Goal: Task Accomplishment & Management: Complete application form

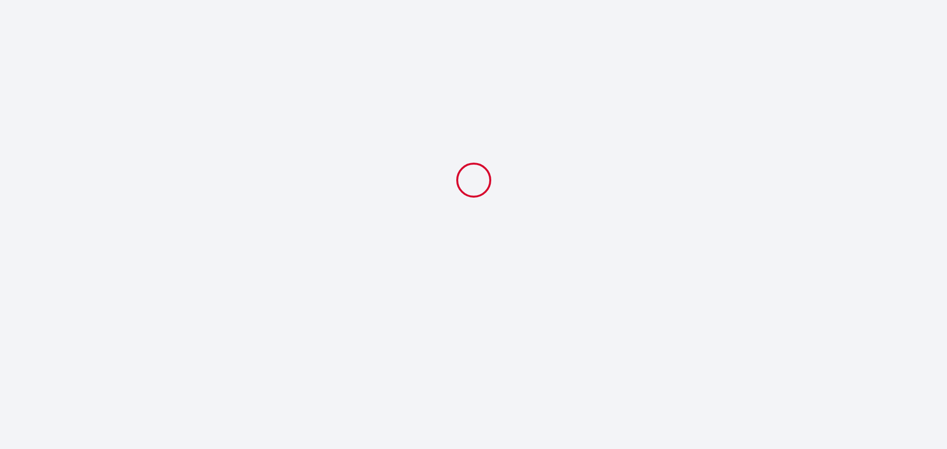
select select
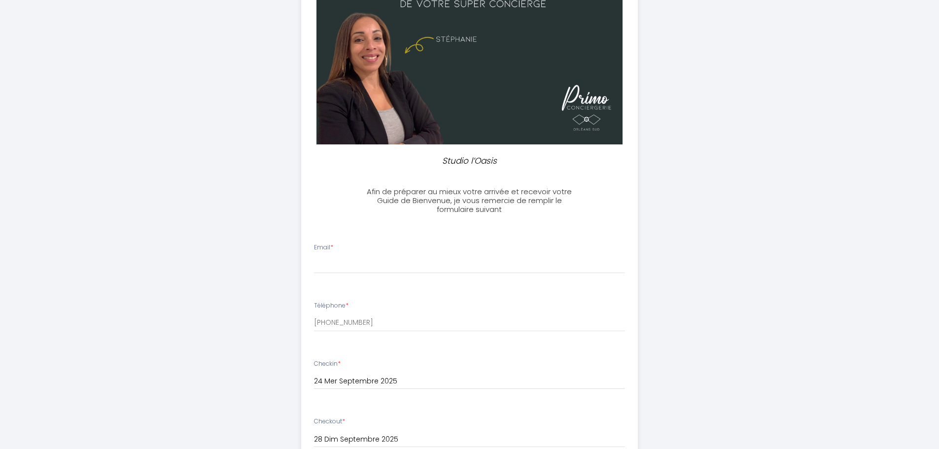
scroll to position [148, 0]
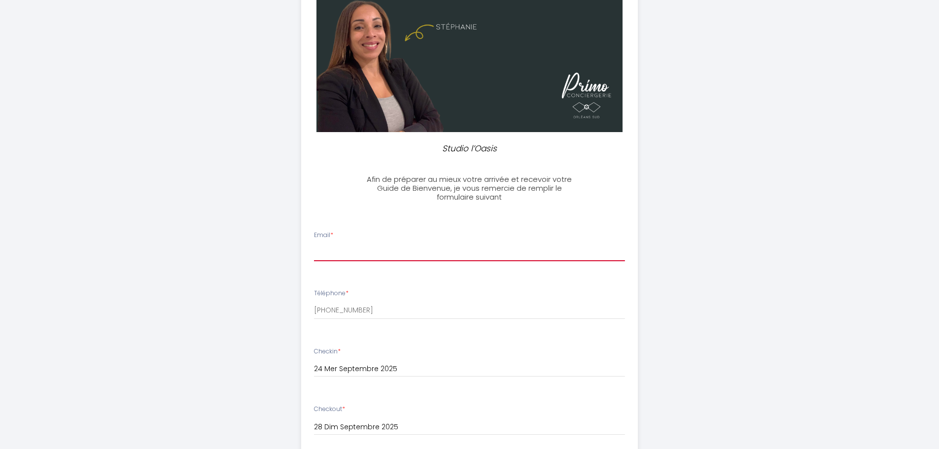
click at [442, 249] on input "Email *" at bounding box center [469, 253] width 311 height 18
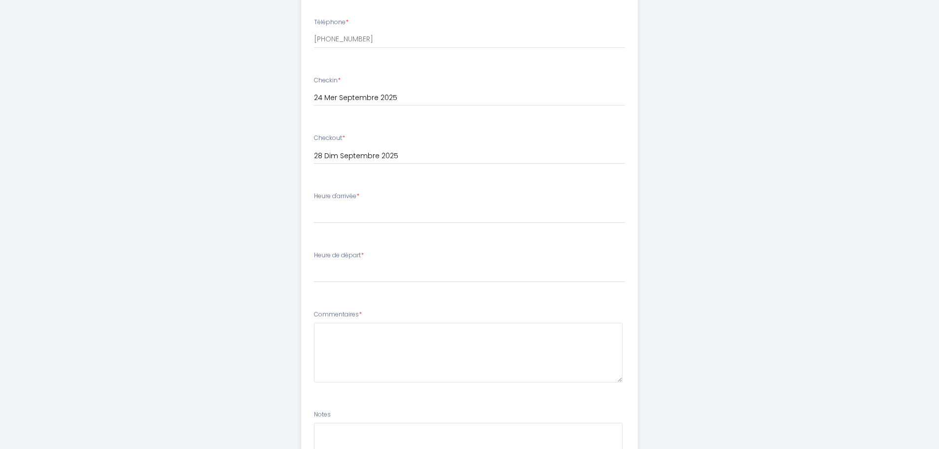
scroll to position [444, 0]
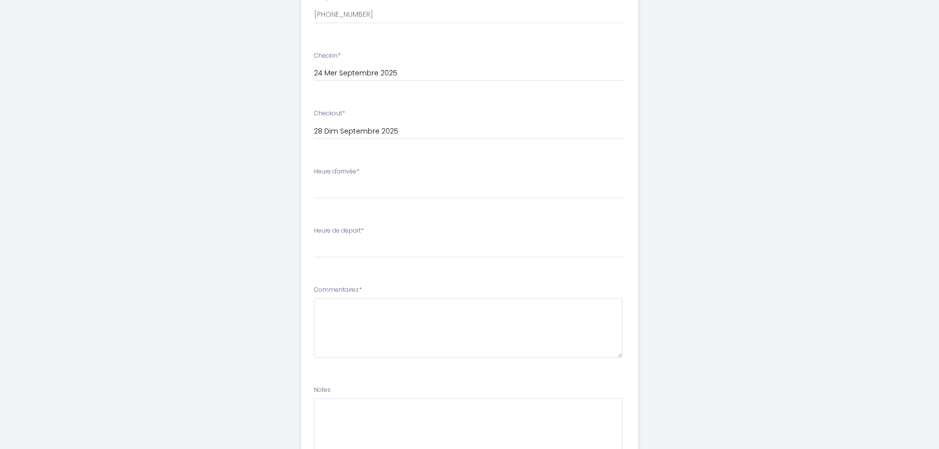
type input "[PERSON_NAME][EMAIL_ADDRESS][DOMAIN_NAME]"
click at [371, 186] on select "16:00 16:30 17:00 17:30 18:00 18:30 19:00 19:30 20:00 20:30 21:00 21:30 22:00 2…" at bounding box center [469, 189] width 311 height 19
select select "16:00"
click at [314, 180] on select "16:00 16:30 17:00 17:30 18:00 18:30 19:00 19:30 20:00 20:30 21:00 21:30 22:00 2…" at bounding box center [469, 189] width 311 height 19
click at [365, 237] on div "Heure de départ * 00:00 00:30 01:00 01:30 02:00 02:30 03:00 03:30 04:00 04:30 0…" at bounding box center [469, 242] width 311 height 32
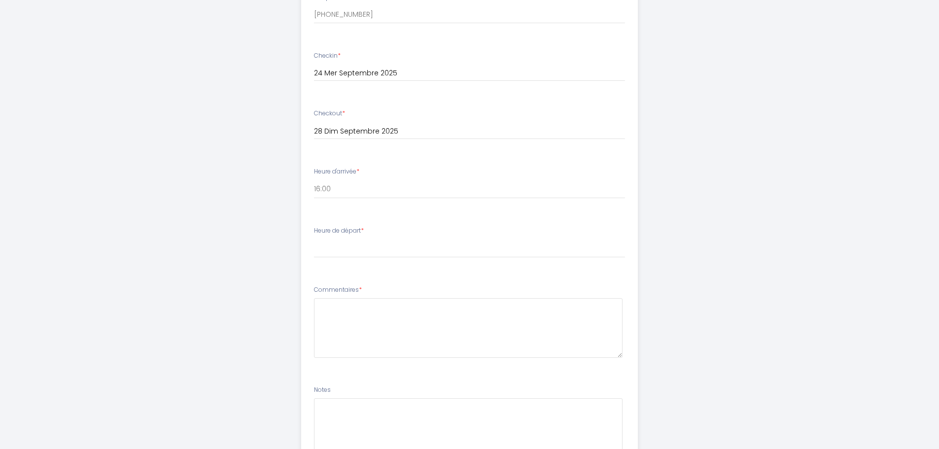
click at [348, 233] on label "Heure de départ *" at bounding box center [339, 230] width 50 height 9
click at [348, 251] on select "00:00 00:30 01:00 01:30 02:00 02:30 03:00 03:30 04:00 04:30 05:00 05:30 06:00 0…" at bounding box center [469, 248] width 311 height 19
select select "10:00"
click at [314, 239] on select "00:00 00:30 01:00 01:30 02:00 02:30 03:00 03:30 04:00 04:30 05:00 05:30 06:00 0…" at bounding box center [469, 248] width 311 height 19
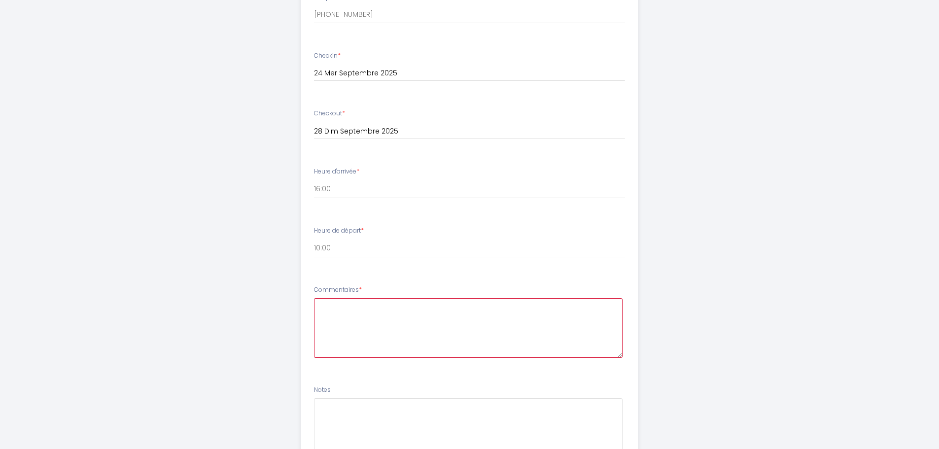
click at [477, 323] on textarea at bounding box center [468, 328] width 309 height 60
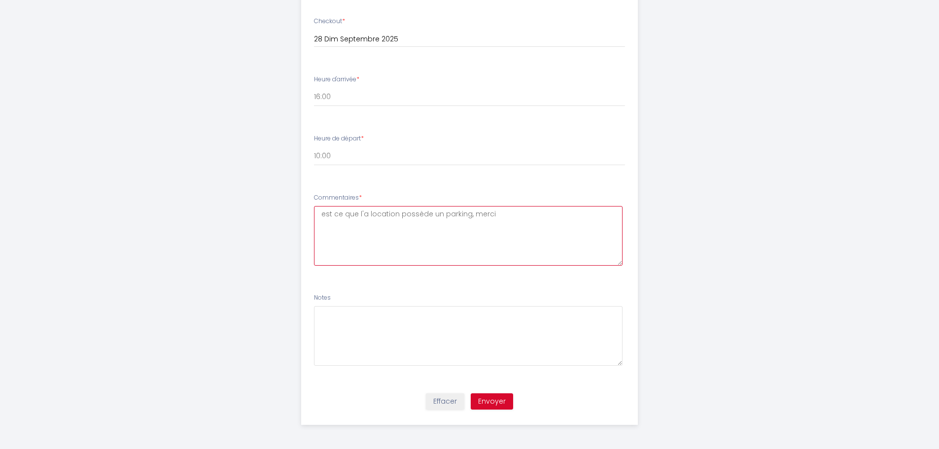
scroll to position [536, 0]
type textarea "est ce que l'a location possède un parking, merci"
click at [503, 399] on button "Envoyer" at bounding box center [492, 401] width 42 height 17
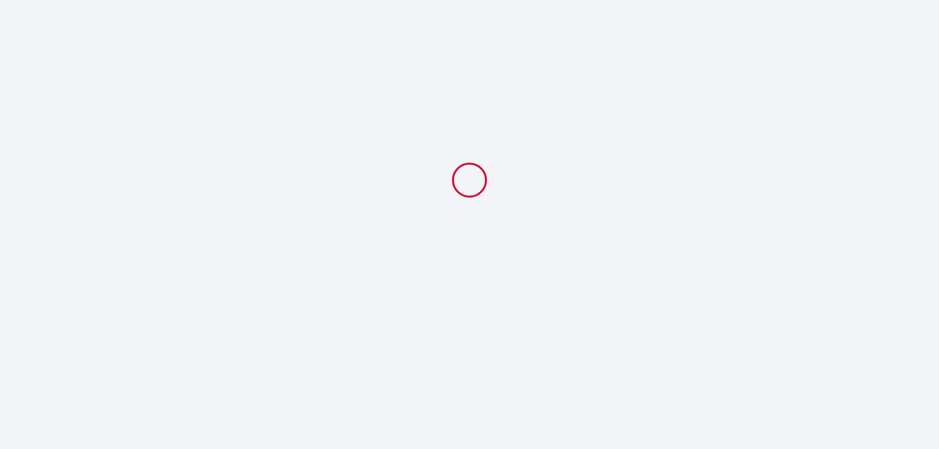
scroll to position [0, 0]
select select "10:00"
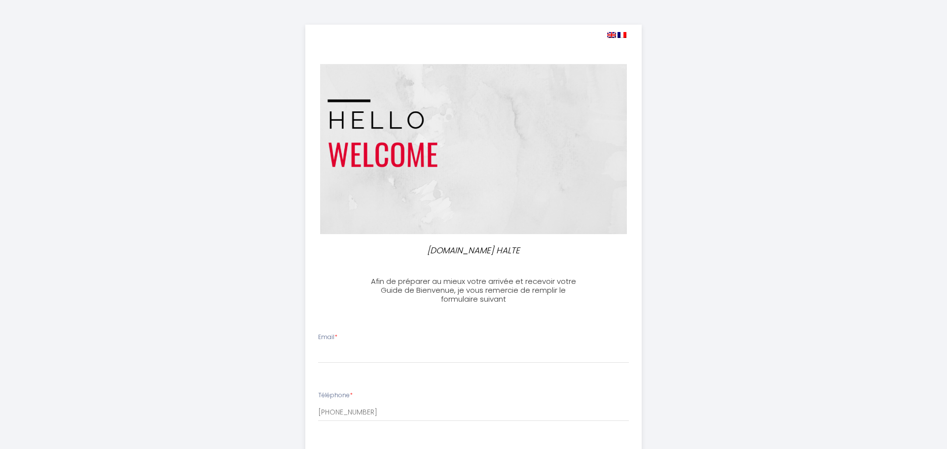
select select
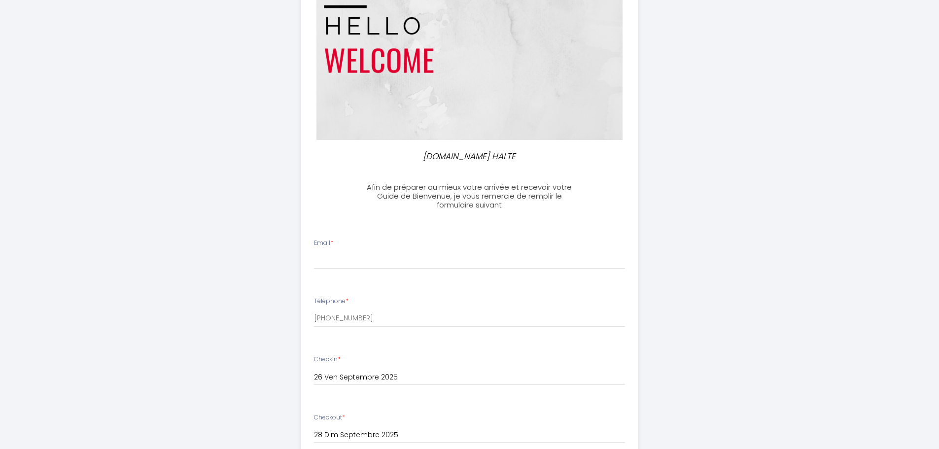
scroll to position [99, 0]
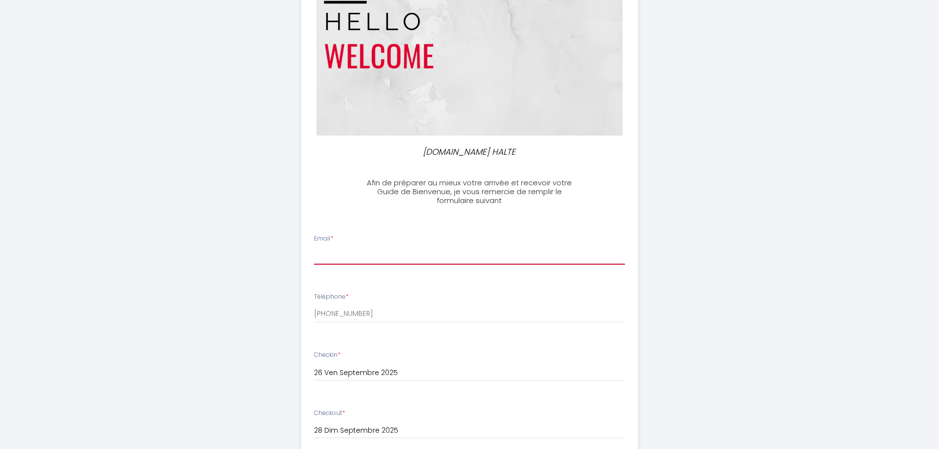
click at [365, 256] on input "Email *" at bounding box center [469, 256] width 311 height 18
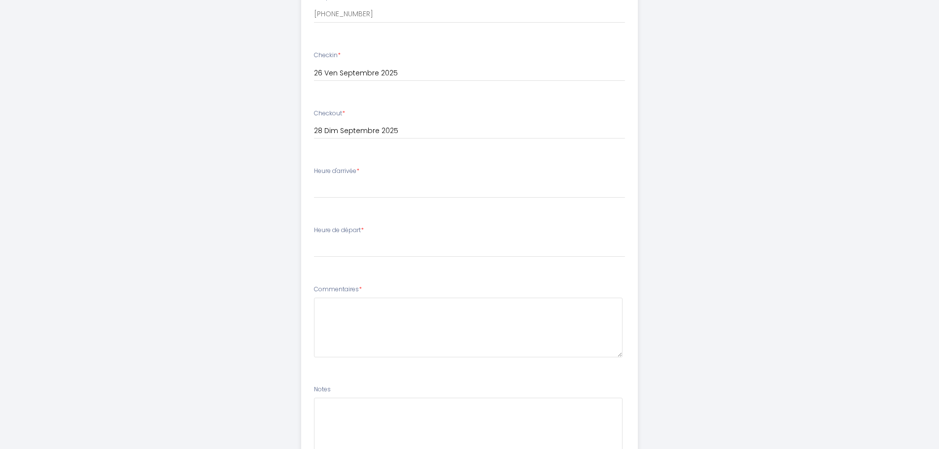
scroll to position [491, 0]
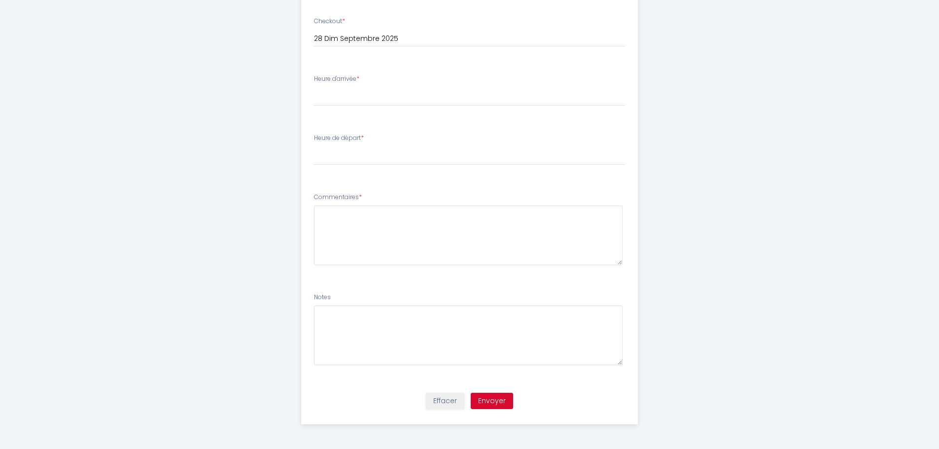
type input "[PERSON_NAME][EMAIL_ADDRESS][PERSON_NAME][DOMAIN_NAME]"
click at [500, 400] on button "Envoyer" at bounding box center [492, 401] width 42 height 17
click at [386, 94] on select "16:00 16:30 17:00 17:30 18:00 18:30 19:00 19:30 20:00 20:30 21:00 21:30 22:00 2…" at bounding box center [469, 96] width 311 height 19
select select "17:00"
click at [314, 87] on select "16:00 16:30 17:00 17:30 18:00 18:30 19:00 19:30 20:00 20:30 21:00 21:30 22:00 2…" at bounding box center [469, 96] width 311 height 19
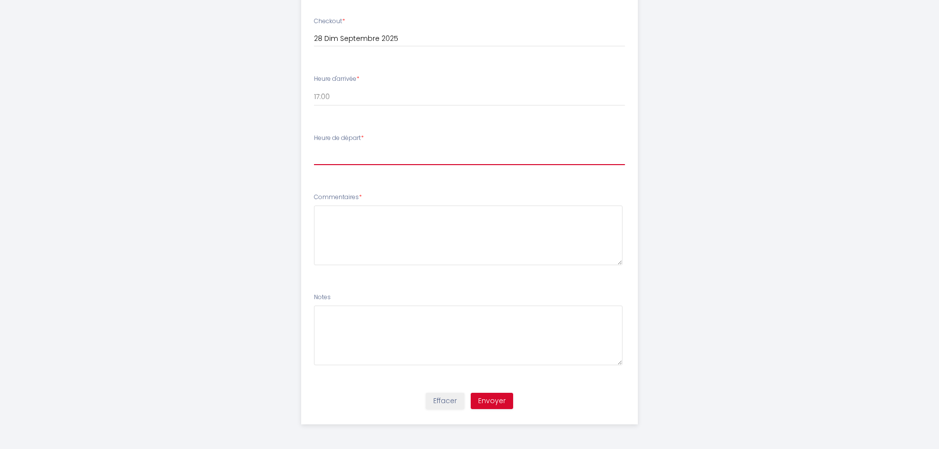
click at [351, 152] on select "00:00 00:30 01:00 01:30 02:00 02:30 03:00 03:30 04:00 04:30 05:00 05:30 06:00 0…" at bounding box center [469, 155] width 311 height 19
select select "10:00"
click at [314, 146] on select "00:00 00:30 01:00 01:30 02:00 02:30 03:00 03:30 04:00 04:30 05:00 05:30 06:00 0…" at bounding box center [469, 155] width 311 height 19
click at [493, 406] on button "Envoyer" at bounding box center [492, 401] width 42 height 17
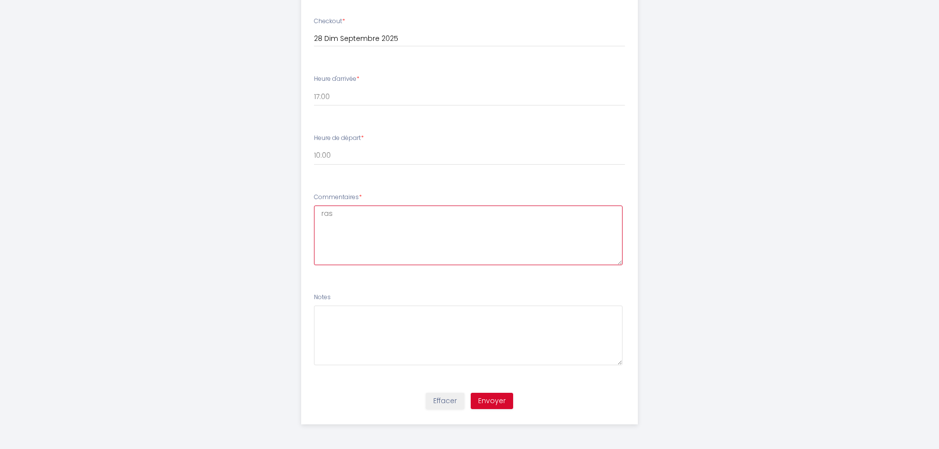
type textarea "ras"
click at [484, 406] on button "Envoyer" at bounding box center [492, 401] width 42 height 17
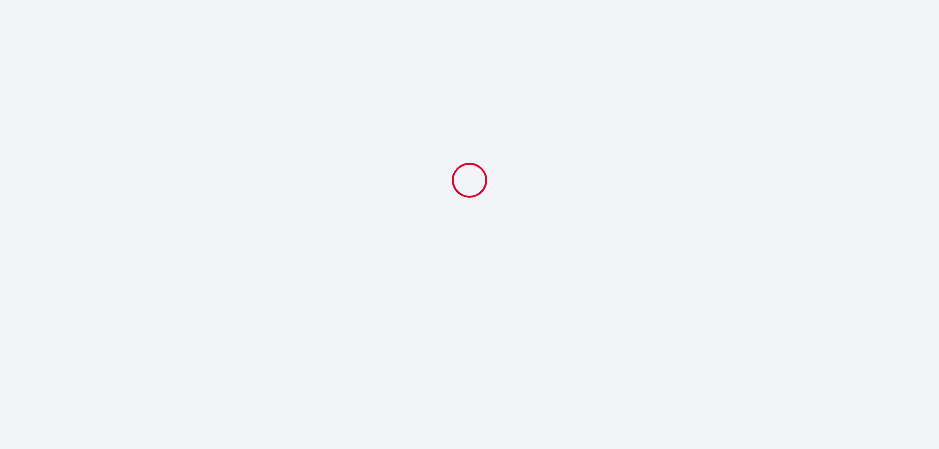
scroll to position [0, 0]
select select "17:00"
select select "10:00"
